Goal: Find specific page/section: Find specific page/section

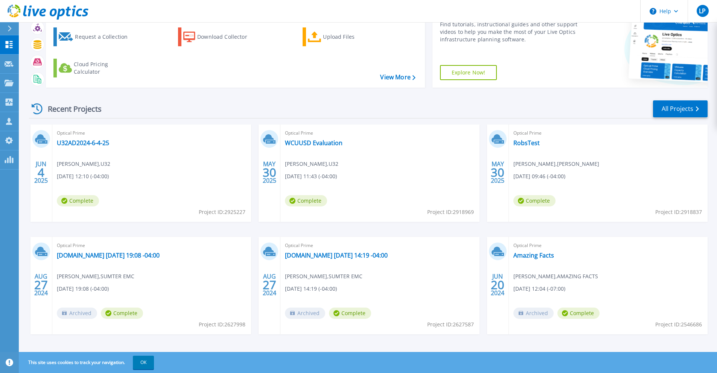
scroll to position [37, 0]
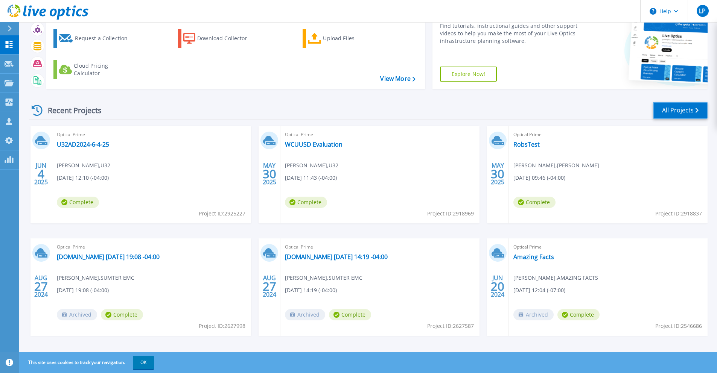
click at [679, 108] on link "All Projects" at bounding box center [680, 110] width 55 height 17
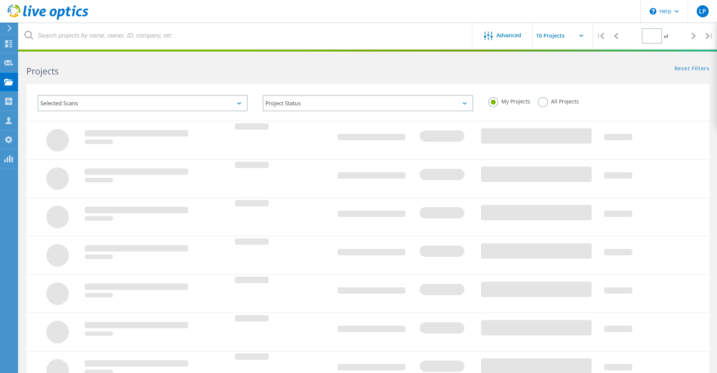
type input "1"
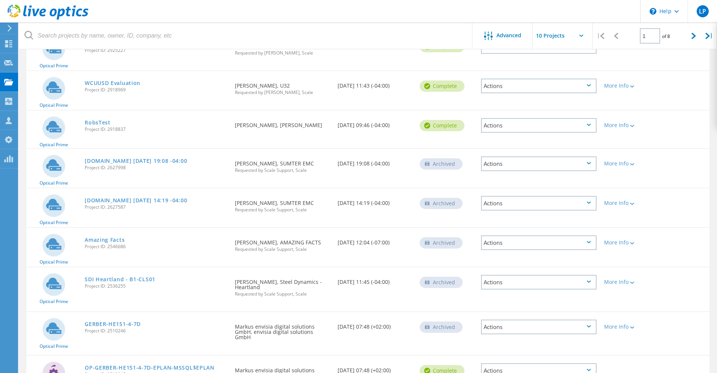
scroll to position [105, 0]
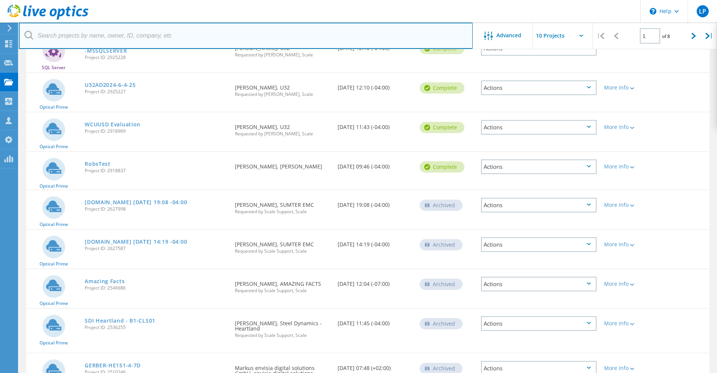
click at [75, 36] on input "text" at bounding box center [246, 36] width 454 height 26
type input "brandon mcmaster"
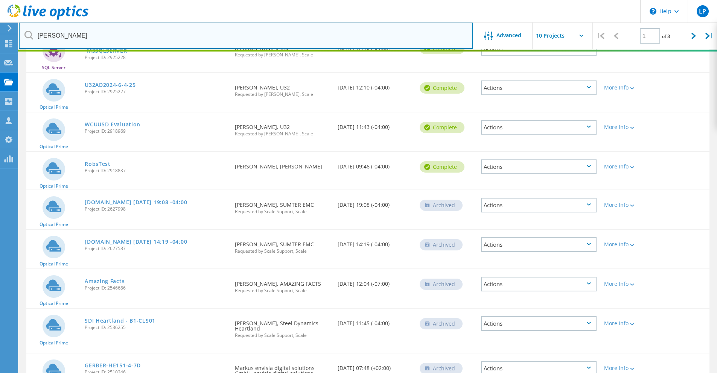
scroll to position [21, 0]
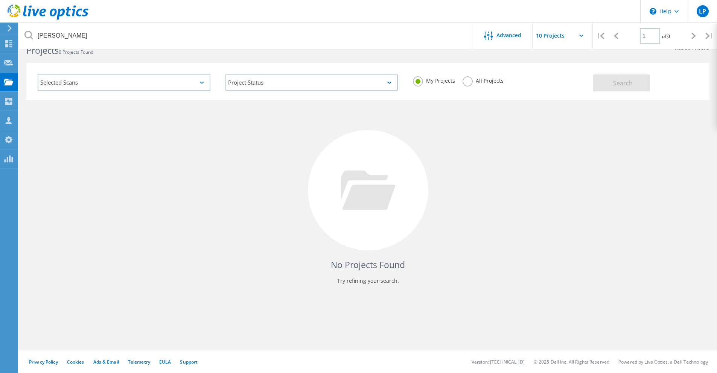
click at [158, 112] on div "No Projects Found Try refining your search." at bounding box center [367, 197] width 683 height 195
click at [139, 84] on div "Selected Scans" at bounding box center [124, 83] width 173 height 16
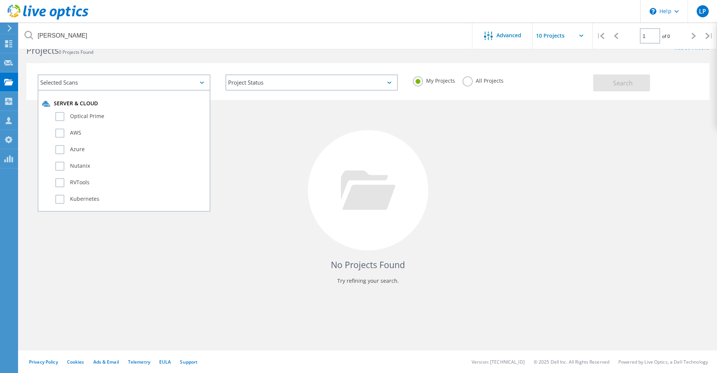
click at [442, 134] on div "No Projects Found Try refining your search." at bounding box center [367, 197] width 683 height 195
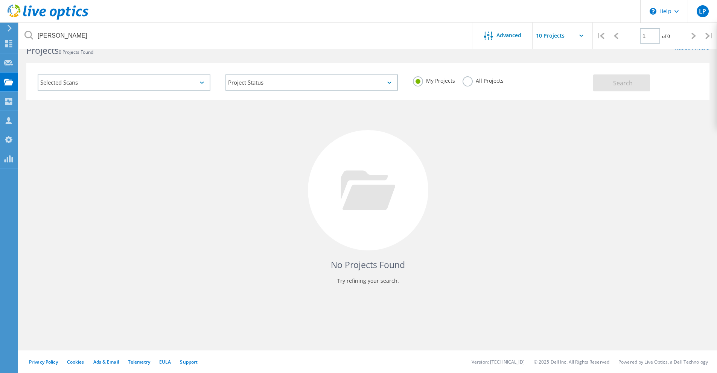
click at [561, 41] on input "text" at bounding box center [570, 36] width 75 height 26
click at [561, 53] on div "Show 10 Projects" at bounding box center [570, 55] width 75 height 12
click at [569, 36] on input "Show 10 Projects" at bounding box center [570, 36] width 75 height 26
click at [561, 90] on div "Show 40 Projects" at bounding box center [570, 93] width 75 height 12
type input "Show 40 Projects"
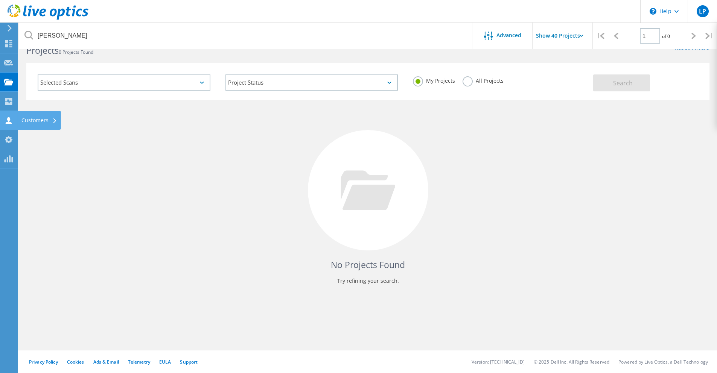
click at [7, 119] on icon at bounding box center [8, 120] width 9 height 7
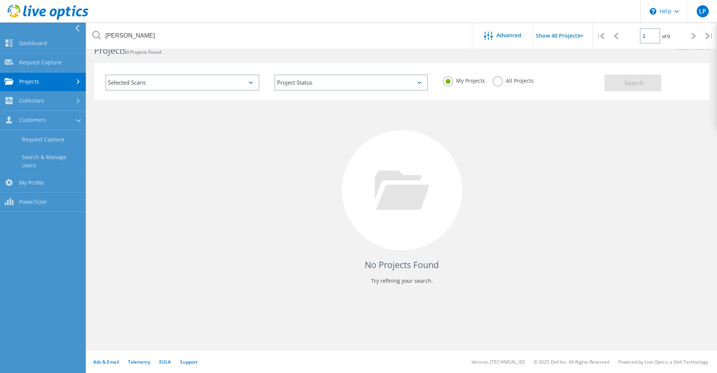
click at [189, 83] on div "Selected Scans" at bounding box center [182, 83] width 154 height 16
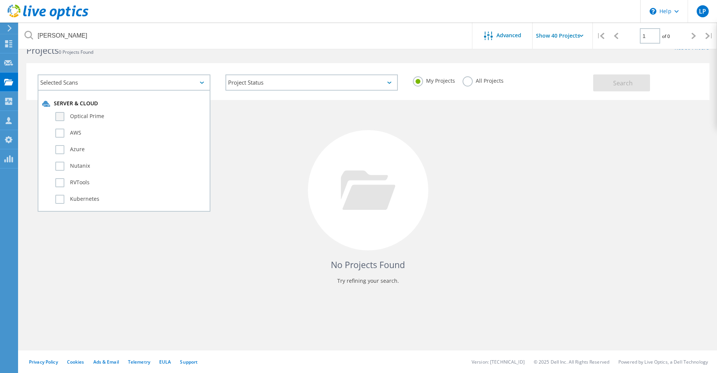
click at [56, 115] on label "Optical Prime" at bounding box center [130, 116] width 151 height 9
click at [0, 0] on input "Optical Prime" at bounding box center [0, 0] width 0 height 0
click at [57, 133] on label "AWS" at bounding box center [130, 133] width 151 height 9
click at [0, 0] on input "AWS" at bounding box center [0, 0] width 0 height 0
click at [60, 150] on label "Azure" at bounding box center [130, 149] width 151 height 9
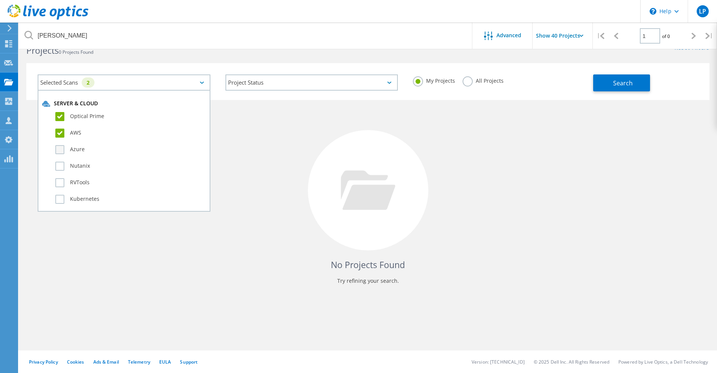
click at [0, 0] on input "Azure" at bounding box center [0, 0] width 0 height 0
click at [60, 168] on label "Nutanix" at bounding box center [130, 166] width 151 height 9
click at [0, 0] on input "Nutanix" at bounding box center [0, 0] width 0 height 0
click at [55, 181] on label "RVTools" at bounding box center [130, 182] width 151 height 9
click at [0, 0] on input "RVTools" at bounding box center [0, 0] width 0 height 0
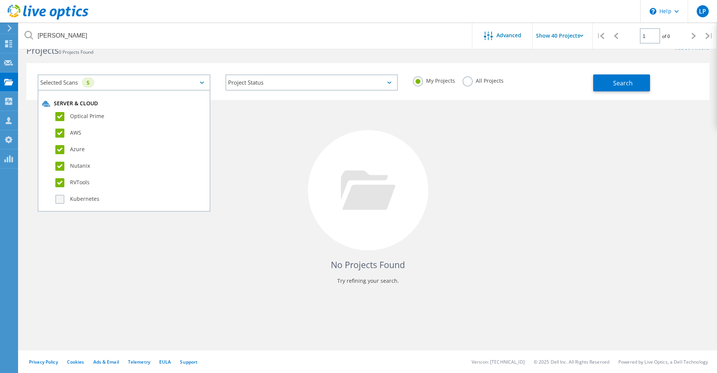
click at [61, 198] on label "Kubernetes" at bounding box center [130, 199] width 151 height 9
click at [0, 0] on input "Kubernetes" at bounding box center [0, 0] width 0 height 0
click at [607, 88] on button "Search" at bounding box center [621, 83] width 57 height 17
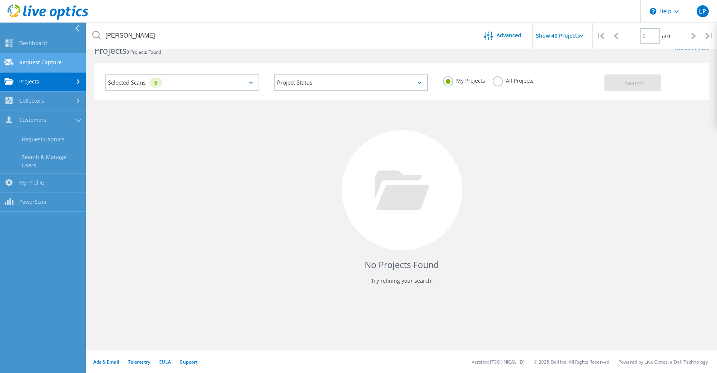
click at [40, 63] on link "Request Capture" at bounding box center [43, 62] width 86 height 19
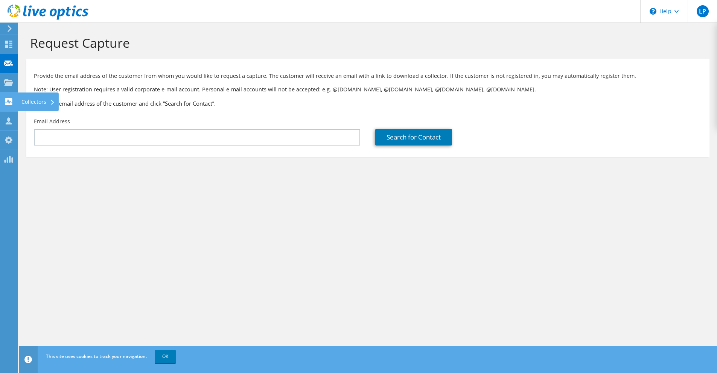
click at [5, 102] on icon at bounding box center [8, 101] width 9 height 7
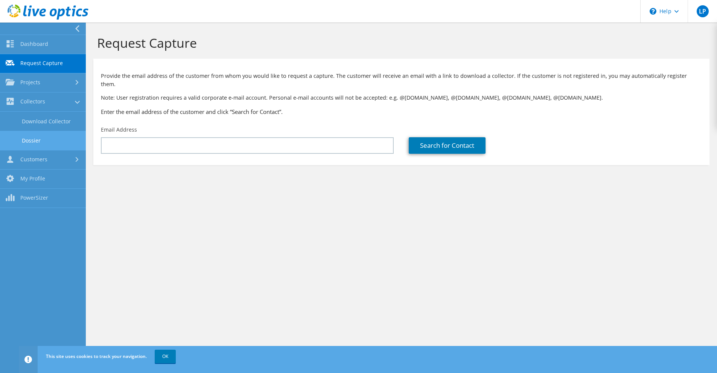
click at [45, 142] on link "Dossier" at bounding box center [43, 140] width 86 height 19
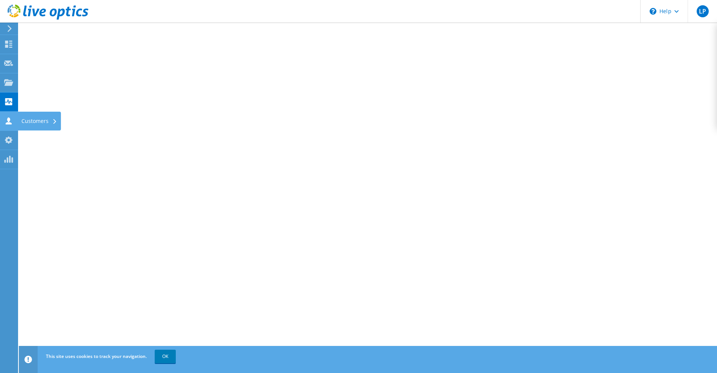
click at [9, 119] on use at bounding box center [9, 120] width 6 height 7
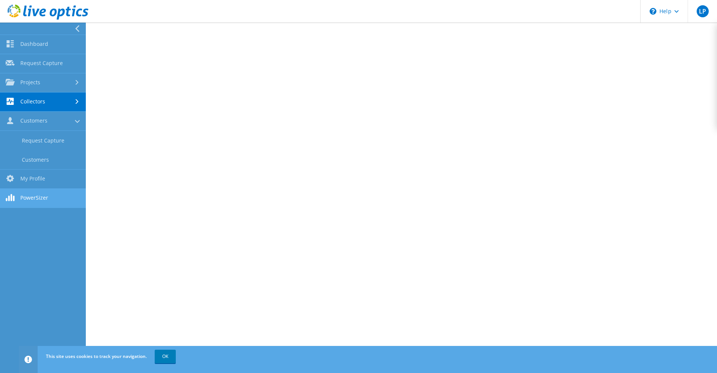
click at [44, 194] on link "PowerSizer" at bounding box center [43, 198] width 86 height 19
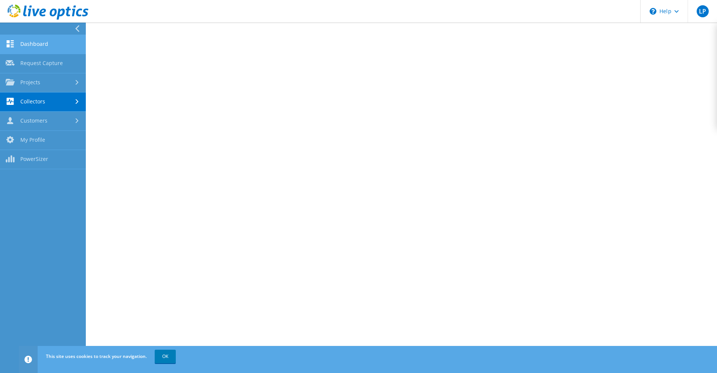
click at [41, 47] on link "Dashboard" at bounding box center [43, 44] width 86 height 19
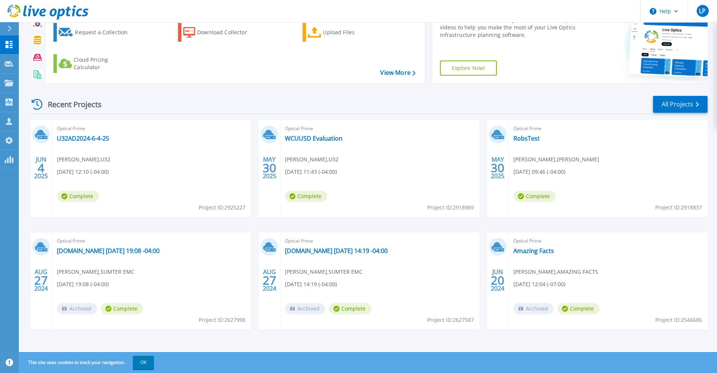
scroll to position [44, 0]
click at [149, 363] on button "OK" at bounding box center [143, 363] width 21 height 14
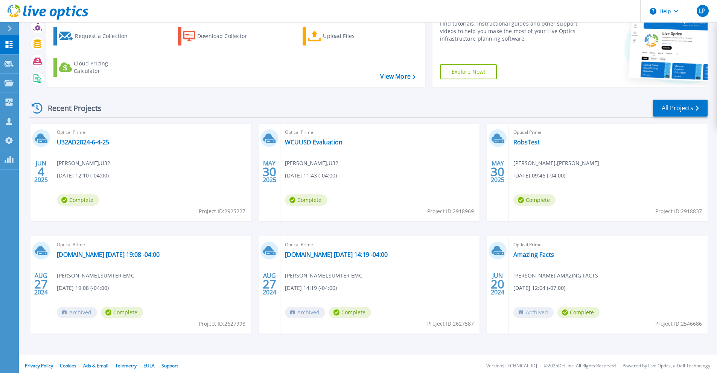
scroll to position [32, 0]
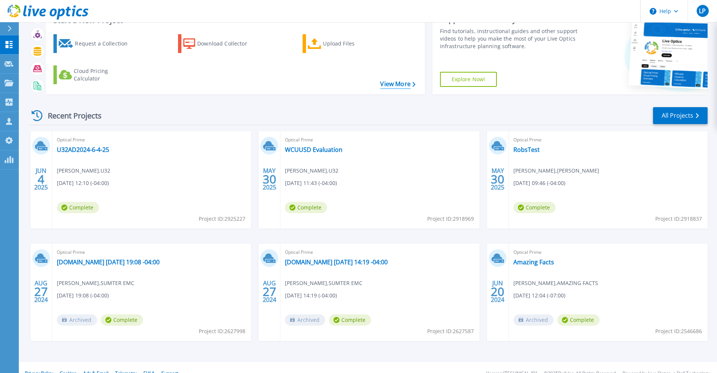
click at [396, 82] on link "View More" at bounding box center [397, 84] width 35 height 7
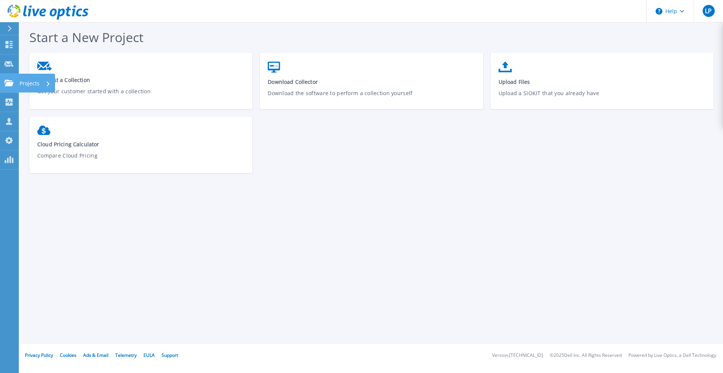
click at [5, 82] on icon at bounding box center [9, 83] width 9 height 6
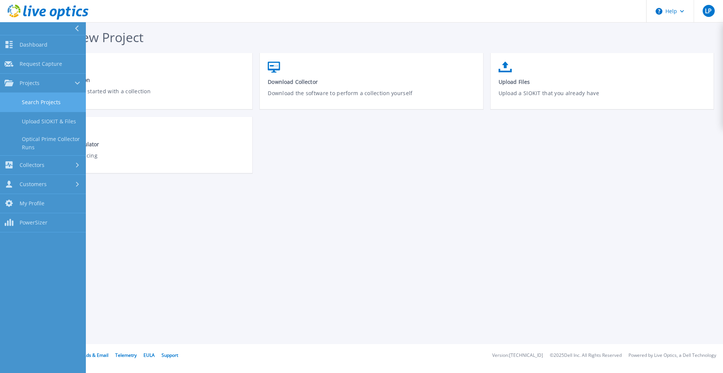
click at [60, 103] on link "Search Projects" at bounding box center [43, 102] width 86 height 19
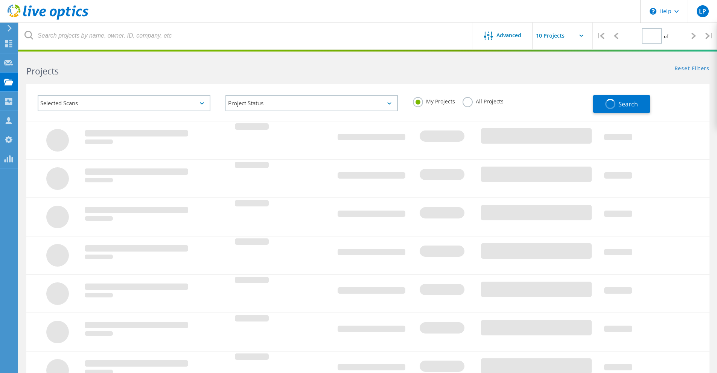
type input "1"
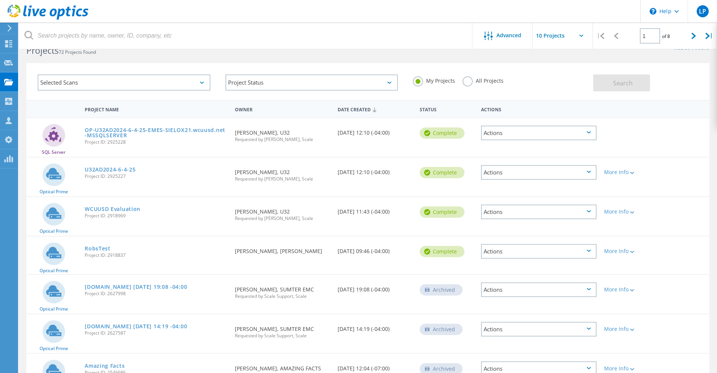
scroll to position [20, 0]
click at [112, 82] on div "Selected Scans" at bounding box center [124, 83] width 173 height 16
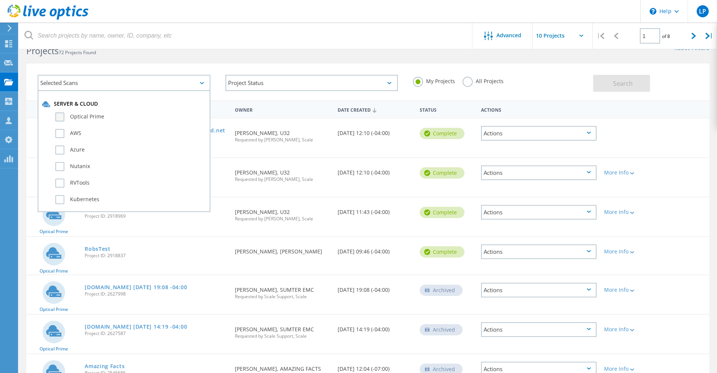
click at [60, 120] on label "Optical Prime" at bounding box center [130, 117] width 151 height 9
click at [0, 0] on input "Optical Prime" at bounding box center [0, 0] width 0 height 0
click at [59, 132] on label "AWS" at bounding box center [130, 133] width 151 height 9
click at [0, 0] on input "AWS" at bounding box center [0, 0] width 0 height 0
click at [59, 152] on label "Azure" at bounding box center [130, 150] width 151 height 9
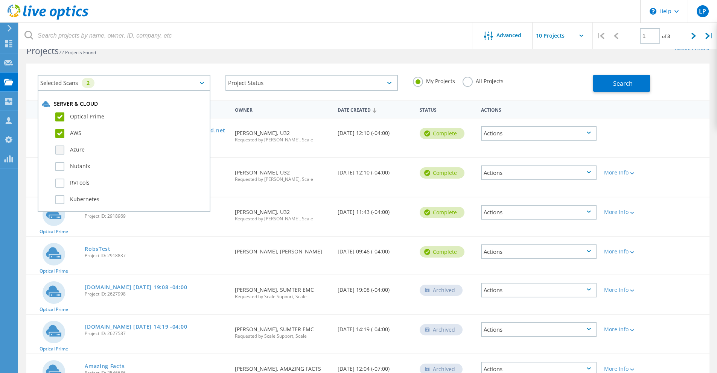
click at [0, 0] on input "Azure" at bounding box center [0, 0] width 0 height 0
click at [61, 169] on label "Nutanix" at bounding box center [130, 166] width 151 height 9
click at [0, 0] on input "Nutanix" at bounding box center [0, 0] width 0 height 0
click at [61, 184] on label "RVTools" at bounding box center [130, 183] width 151 height 9
click at [0, 0] on input "RVTools" at bounding box center [0, 0] width 0 height 0
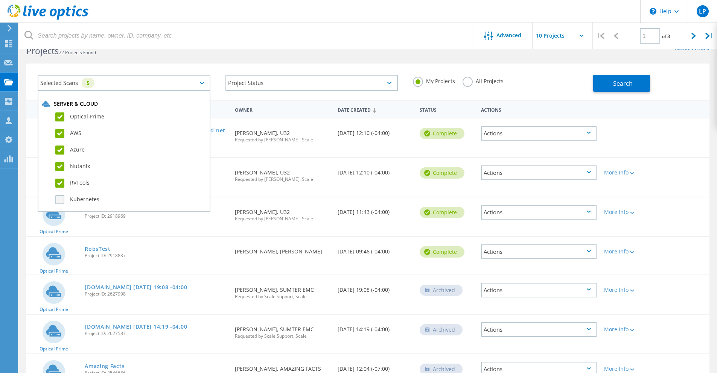
click at [59, 198] on label "Kubernetes" at bounding box center [130, 199] width 151 height 9
click at [0, 0] on input "Kubernetes" at bounding box center [0, 0] width 0 height 0
click at [474, 83] on label "All Projects" at bounding box center [483, 80] width 41 height 7
click at [0, 0] on input "All Projects" at bounding box center [0, 0] width 0 height 0
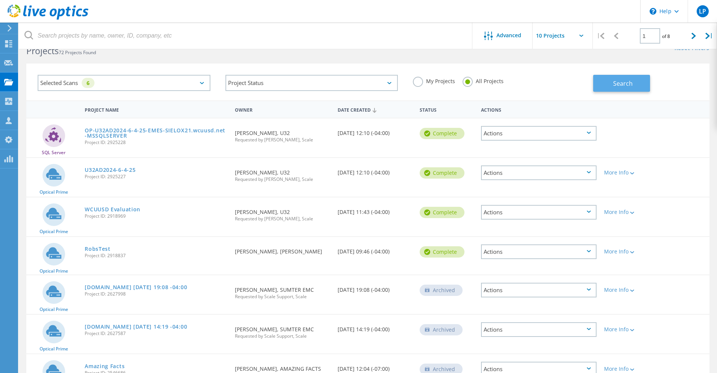
click at [619, 81] on span "Search" at bounding box center [623, 83] width 20 height 8
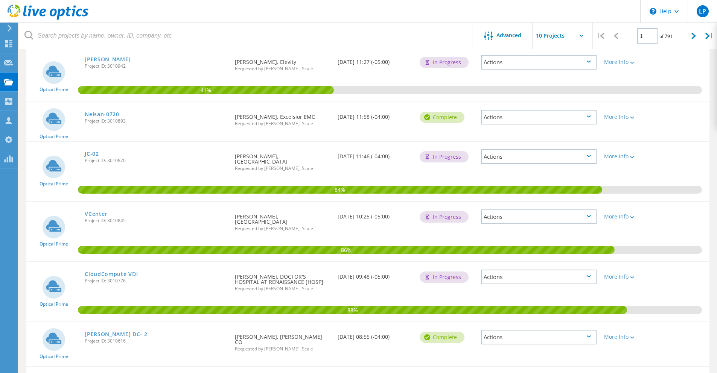
scroll to position [0, 0]
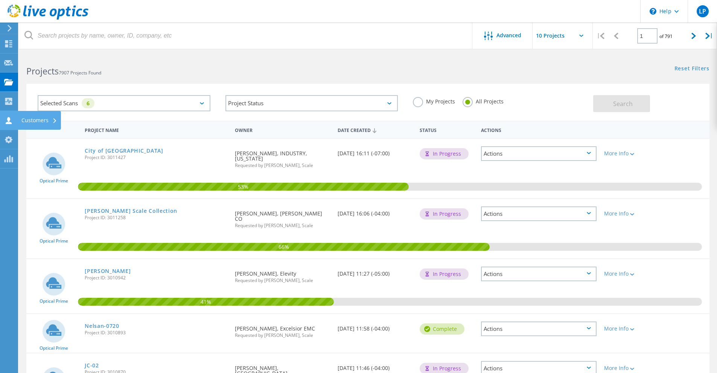
click at [11, 119] on icon at bounding box center [8, 120] width 9 height 7
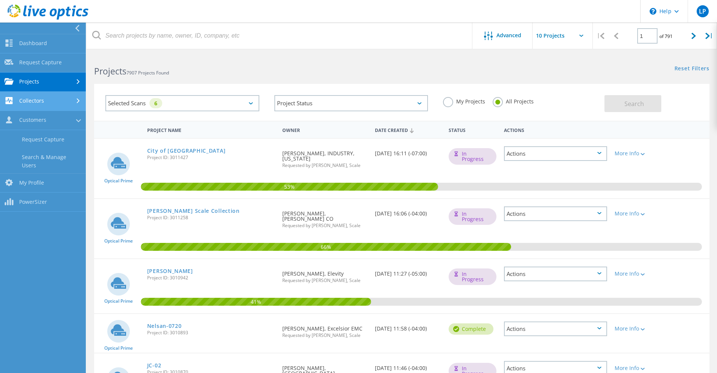
click at [39, 95] on link "Collectors" at bounding box center [43, 101] width 86 height 19
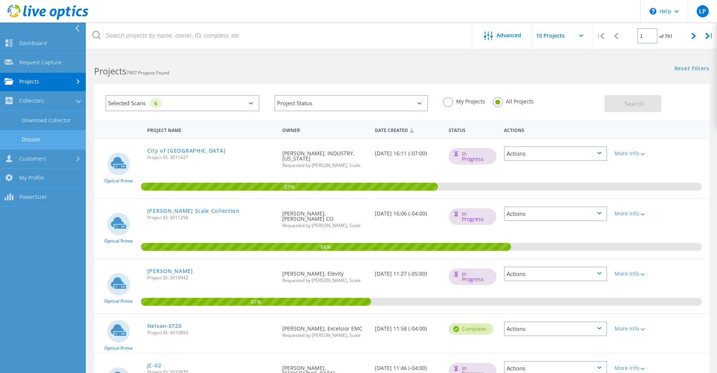
click at [44, 141] on link "Dossier" at bounding box center [43, 139] width 86 height 19
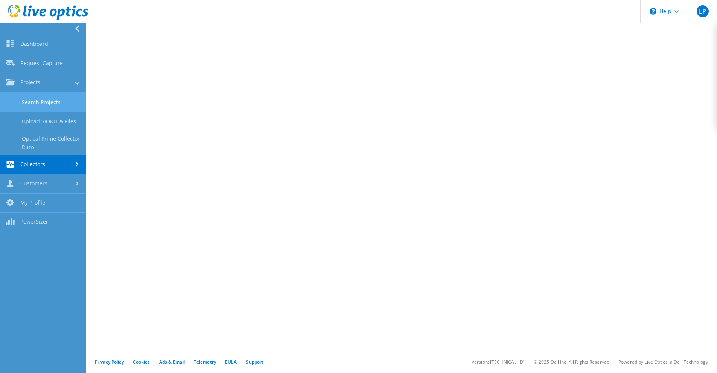
click at [38, 100] on link "Search Projects" at bounding box center [43, 102] width 86 height 19
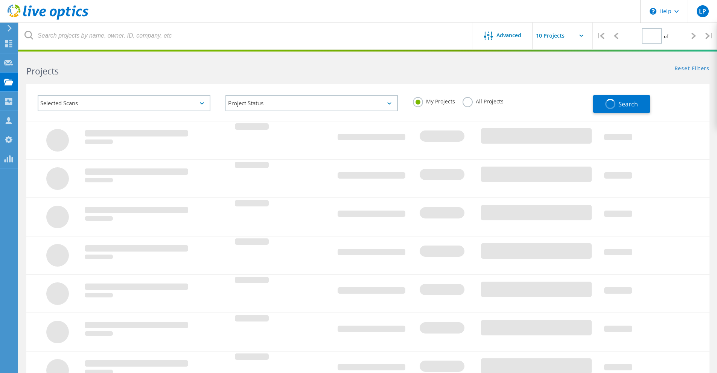
type input "1"
